Goal: Find specific page/section: Find specific page/section

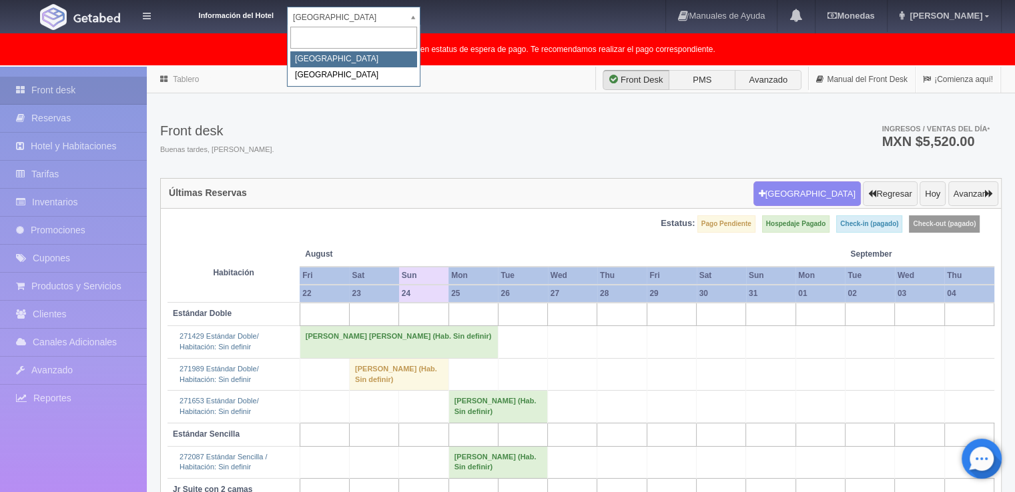
click at [418, 67] on body "Información del Hotel [GEOGRAPHIC_DATA] Campeche [GEOGRAPHIC_DATA] Campeche [GE…" at bounding box center [507, 338] width 1015 height 542
select select "375"
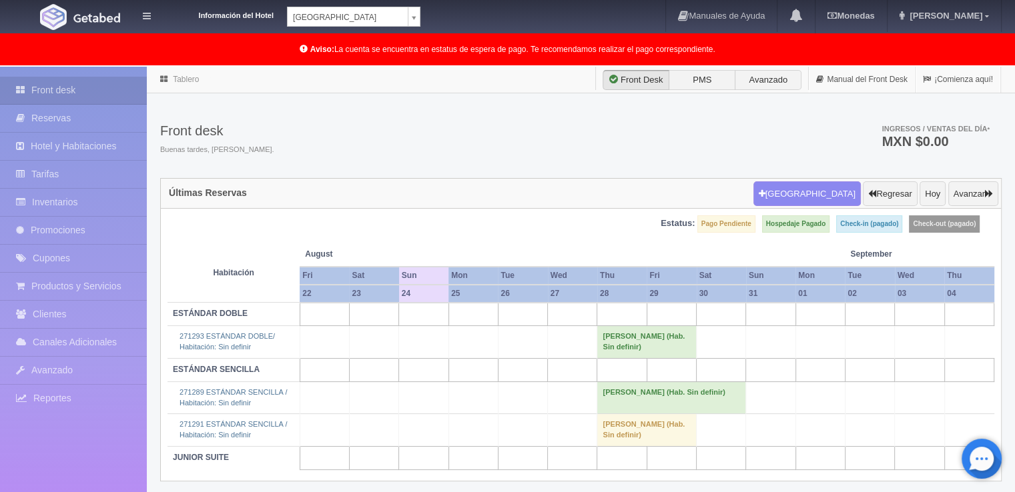
click at [414, 67] on body "Información del Hotel Hotel Plaza Colonial Hotel Plaza Campeche Hotel Plaza Col…" at bounding box center [507, 314] width 1015 height 494
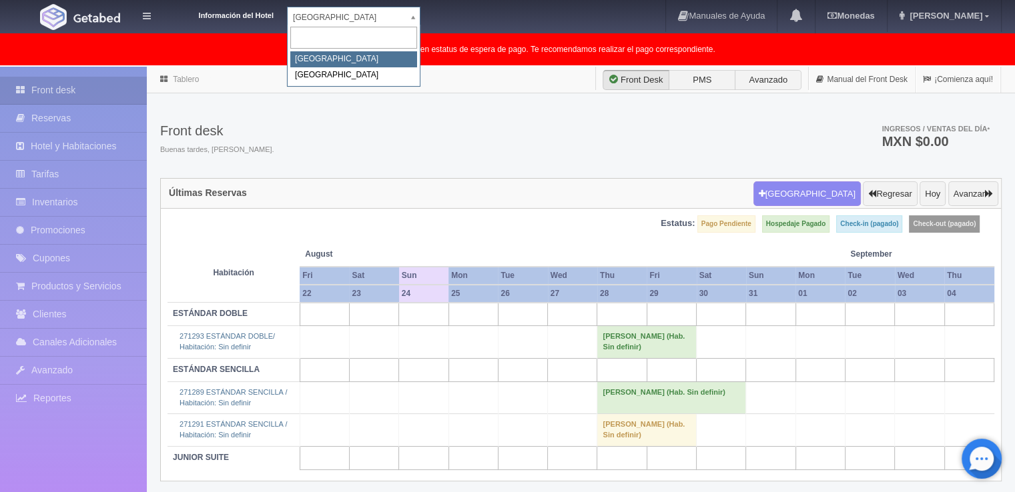
select select "342"
